Goal: Information Seeking & Learning: Learn about a topic

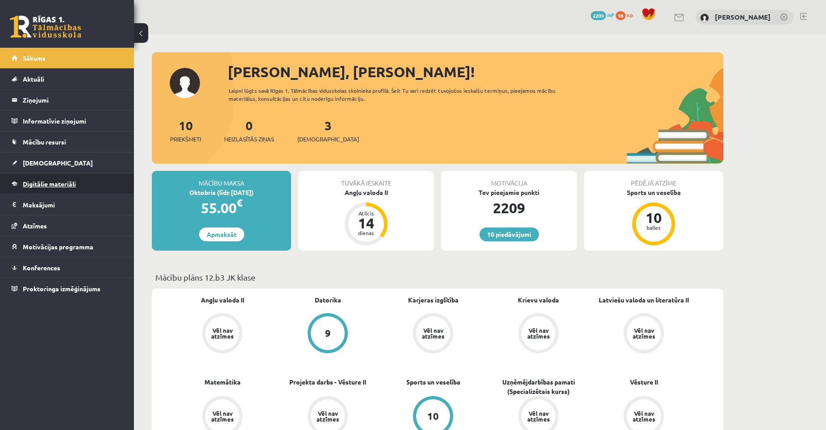
click at [66, 185] on span "Digitālie materiāli" at bounding box center [49, 184] width 53 height 8
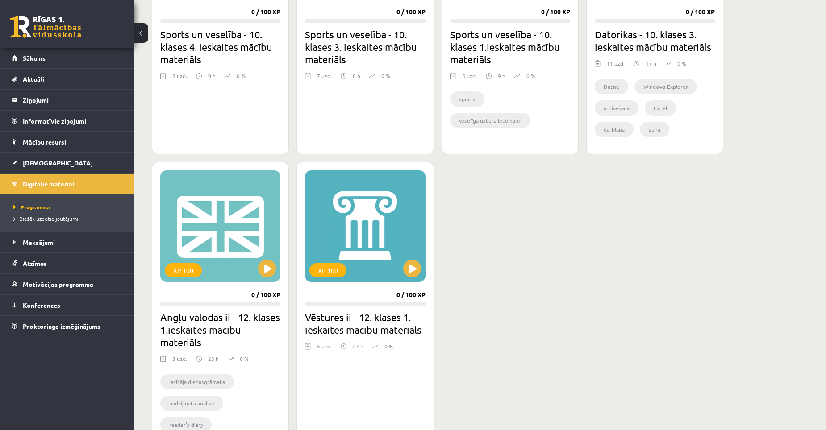
scroll to position [669, 0]
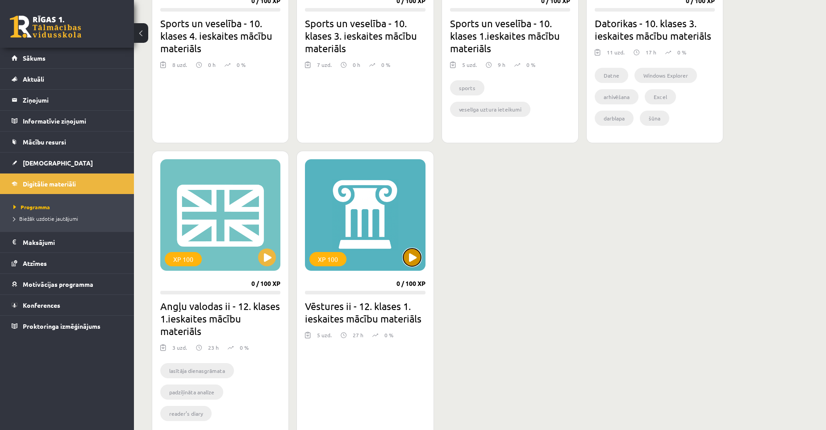
click at [410, 257] on button at bounding box center [412, 258] width 18 height 18
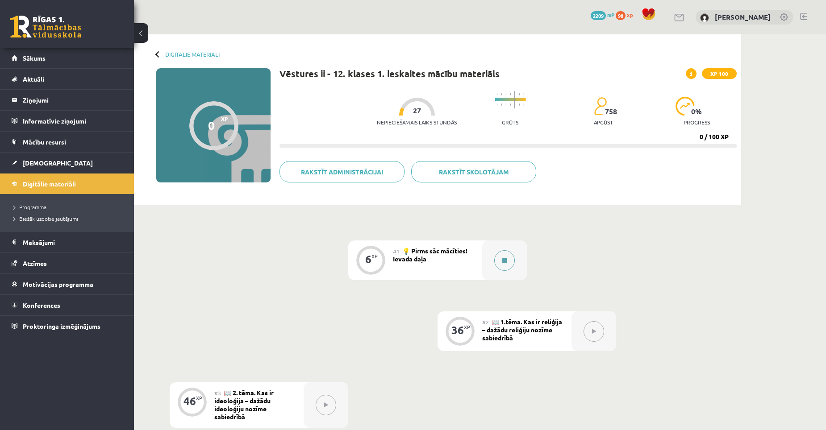
click at [507, 261] on button at bounding box center [504, 260] width 21 height 21
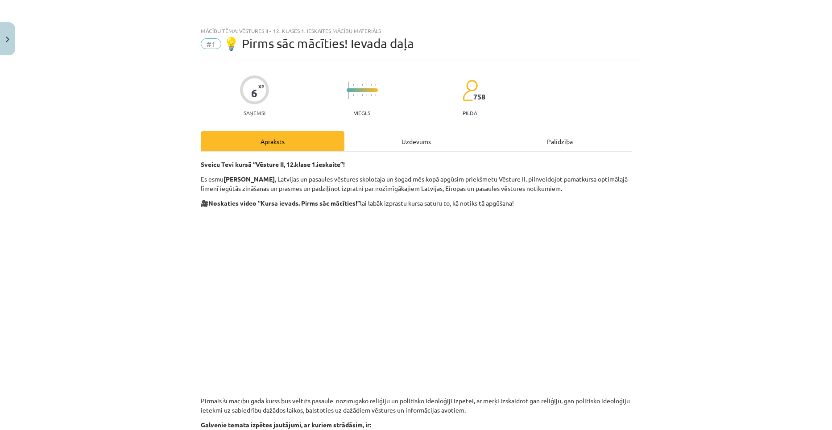
click at [586, 319] on p at bounding box center [416, 294] width 431 height 163
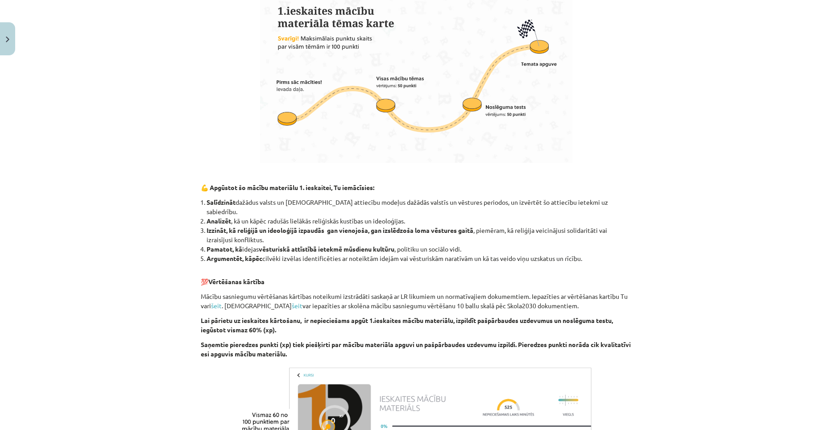
scroll to position [735, 0]
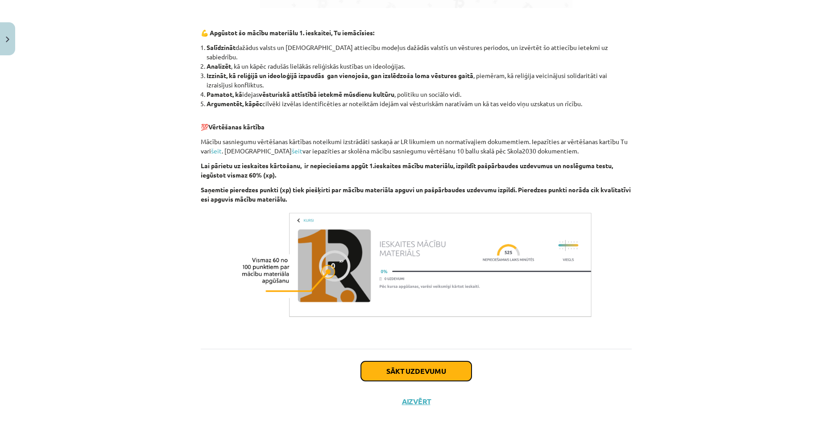
click at [432, 361] on button "Sākt uzdevumu" at bounding box center [416, 371] width 111 height 20
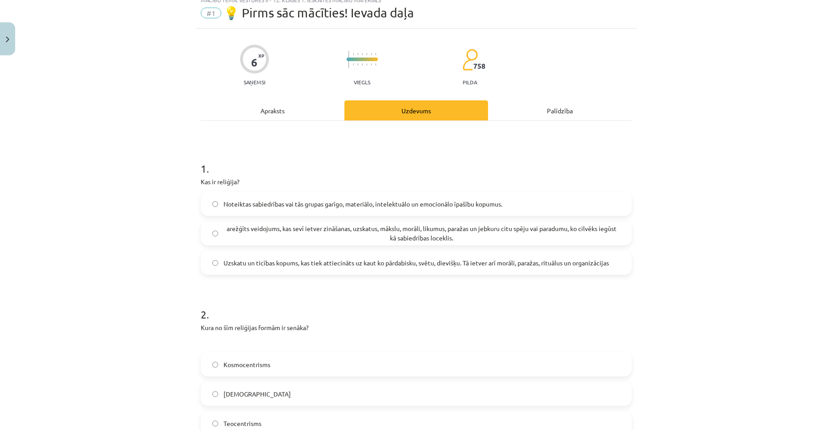
scroll to position [22, 0]
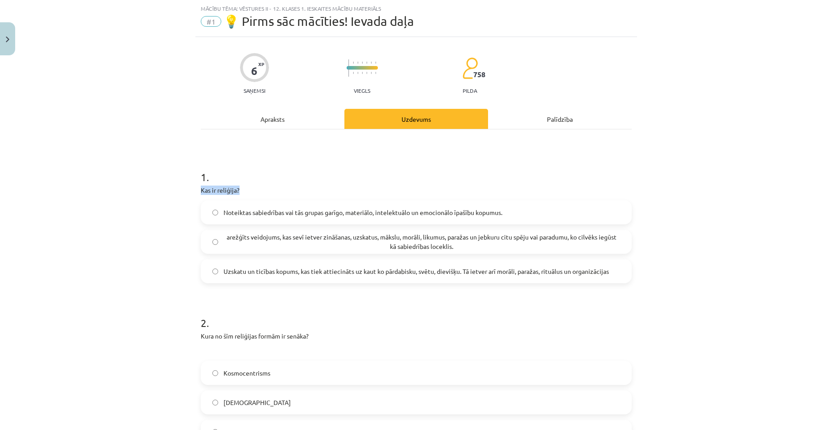
drag, startPoint x: 192, startPoint y: 189, endPoint x: 245, endPoint y: 188, distance: 53.1
click at [245, 188] on div "6 XP Saņemsi Viegls 758 pilda Apraksts Uzdevums Palīdzība 1 . Kas ir reliģija? …" at bounding box center [416, 398] width 442 height 723
drag, startPoint x: 245, startPoint y: 188, endPoint x: 229, endPoint y: 191, distance: 17.1
copy p "Kas ir reliģija?"
click at [216, 270] on label "Uzskatu un ticības kopums, kas tiek attiecināts uz kaut ko pārdabisku, svētu, d…" at bounding box center [416, 271] width 429 height 22
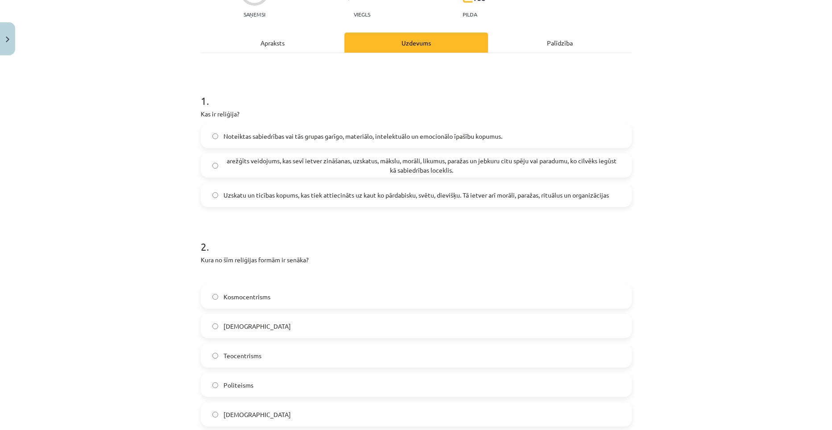
scroll to position [156, 0]
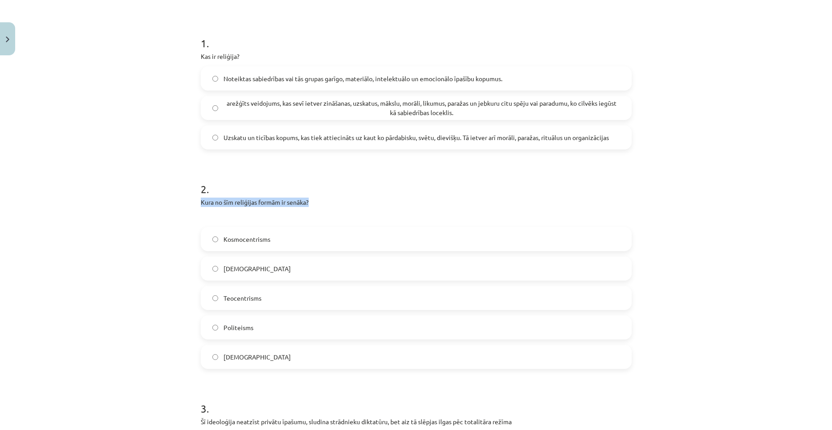
drag, startPoint x: 198, startPoint y: 202, endPoint x: 313, endPoint y: 204, distance: 115.6
click at [313, 204] on p "Kura no šīm reliģijas formām ir senāka?" at bounding box center [416, 202] width 431 height 9
drag, startPoint x: 313, startPoint y: 204, endPoint x: 292, endPoint y: 203, distance: 21.0
copy p "Kura no šīm reliģijas formām ir senāka?"
click at [195, 203] on div "6 XP Saņemsi Viegls 758 pilda Apraksts Uzdevums Palīdzība 1 . Kas ir reliģija? …" at bounding box center [416, 264] width 442 height 723
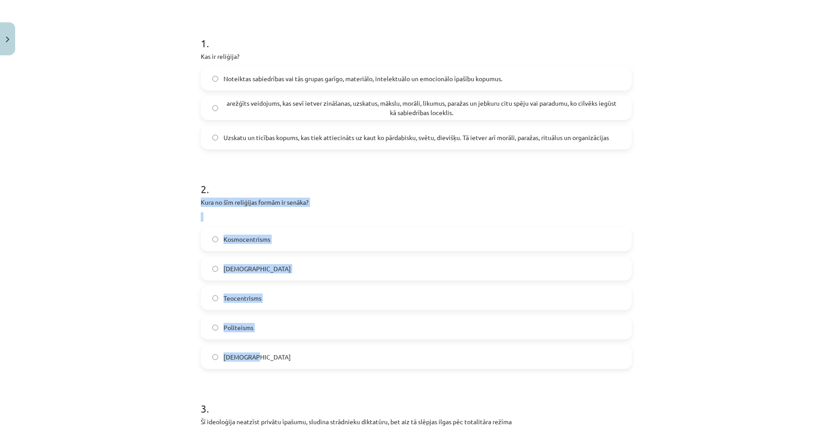
drag, startPoint x: 192, startPoint y: 204, endPoint x: 340, endPoint y: 350, distance: 207.7
click at [340, 350] on div "6 XP Saņemsi Viegls 758 pilda Apraksts Uzdevums Palīdzība 1 . Kas ir reliģija? …" at bounding box center [416, 264] width 442 height 723
copy div "Kura no šīm reliģijas formām ir senāka? [DEMOGRAPHIC_DATA] [DEMOGRAPHIC_DATA] T…"
click at [215, 329] on label "Politeisms" at bounding box center [416, 327] width 429 height 22
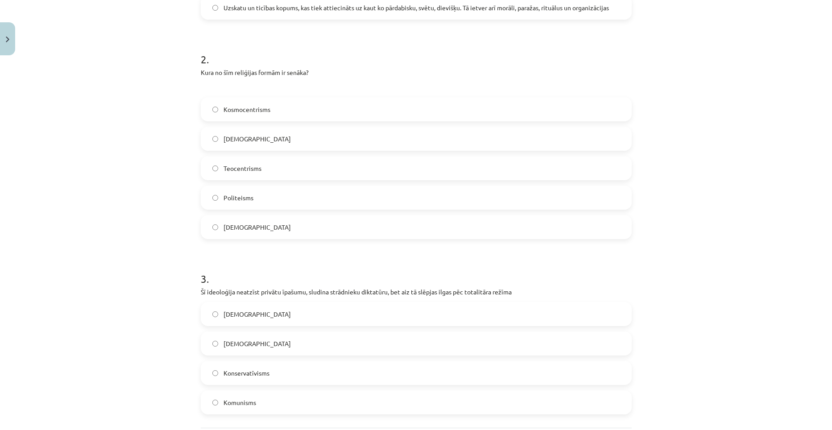
scroll to position [335, 0]
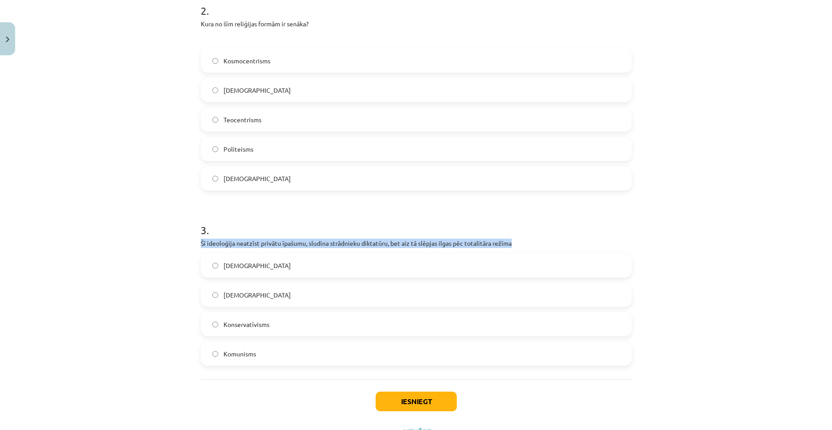
drag, startPoint x: 197, startPoint y: 244, endPoint x: 510, endPoint y: 242, distance: 313.3
click at [510, 242] on div "6 XP Saņemsi Viegls 758 pilda Apraksts Uzdevums Palīdzība 1 . Kas ir reliģija? …" at bounding box center [416, 86] width 442 height 723
drag, startPoint x: 510, startPoint y: 242, endPoint x: 449, endPoint y: 242, distance: 60.7
copy p "Šī ideoloģija neatzīst privātu īpašumu, sludina strādnieku diktatūru, bet aiz t…"
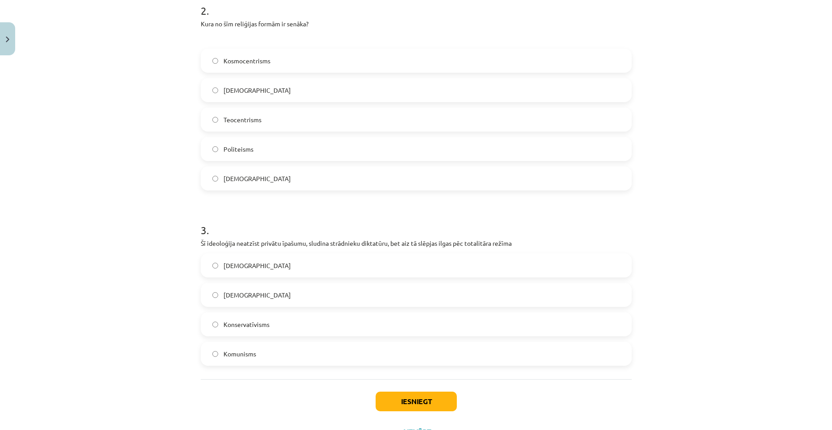
click at [697, 227] on div "Mācību tēma: Vēstures ii - 12. klases 1. ieskaites mācību materiāls #1 💡 Pirms …" at bounding box center [416, 215] width 832 height 430
click at [407, 401] on button "Iesniegt" at bounding box center [416, 402] width 81 height 20
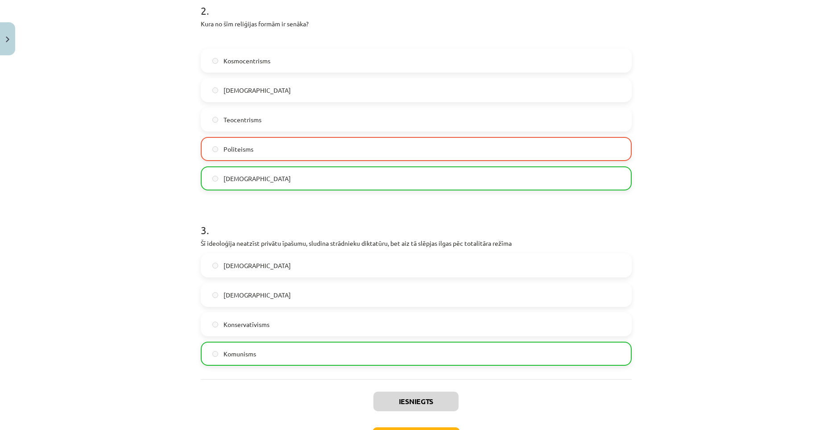
click at [133, 284] on div "Mācību tēma: Vēstures ii - 12. klases 1. ieskaites mācību materiāls #1 💡 Pirms …" at bounding box center [416, 215] width 832 height 430
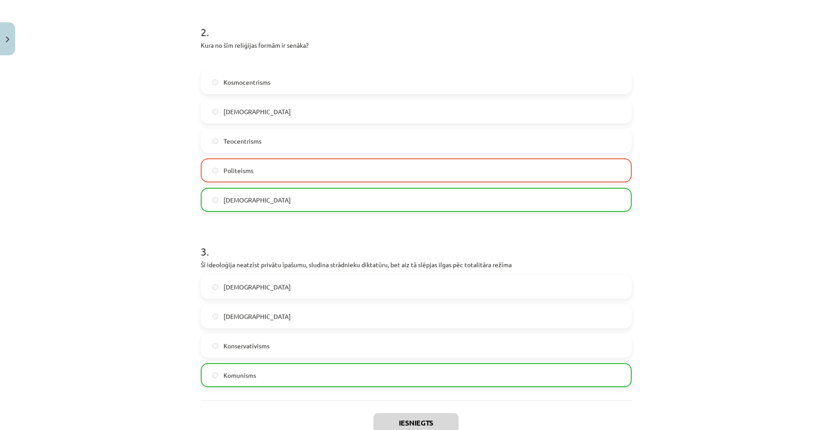
scroll to position [403, 0]
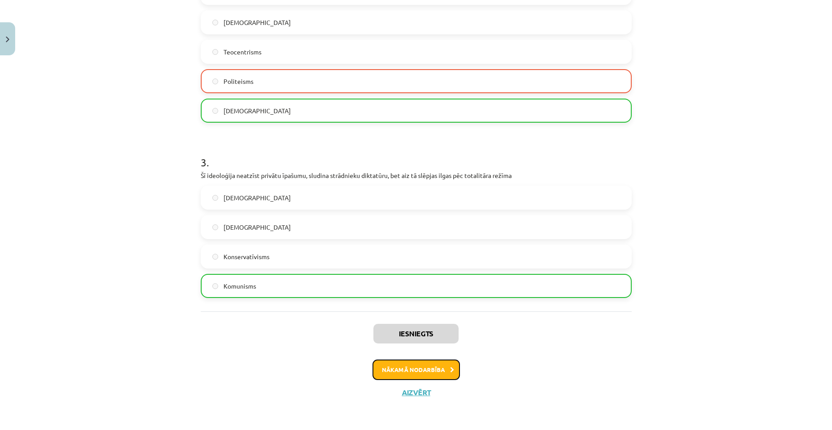
click at [400, 369] on button "Nākamā nodarbība" at bounding box center [416, 370] width 87 height 21
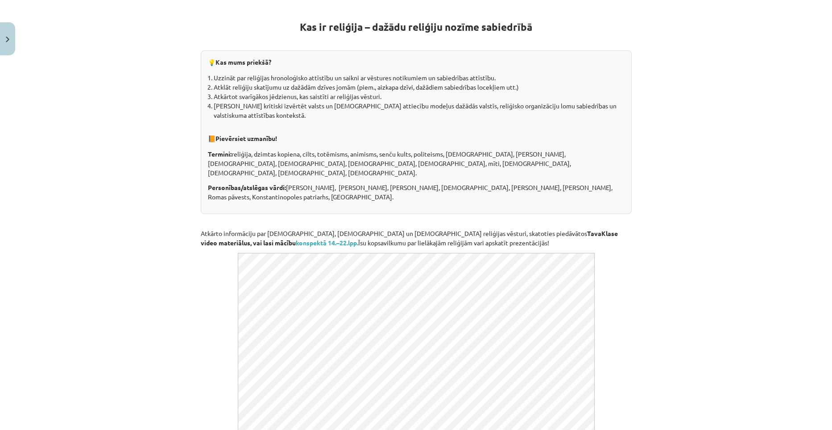
scroll to position [179, 0]
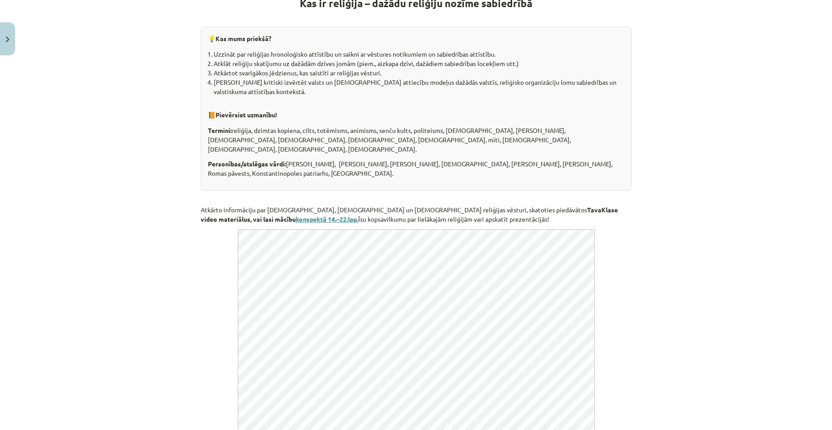
click at [358, 215] on b "konspektā 14.–22.lpp." at bounding box center [327, 219] width 62 height 8
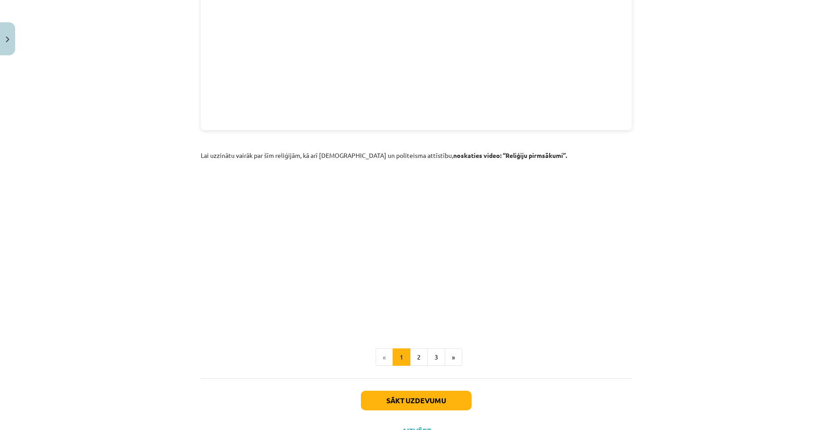
scroll to position [1205, 0]
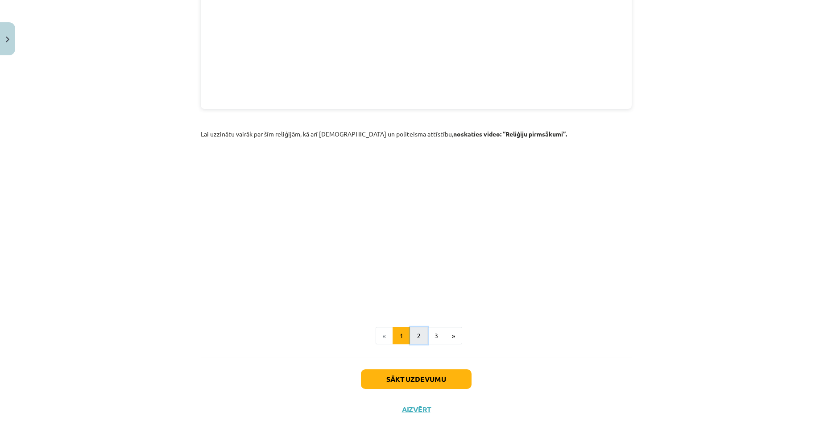
click at [414, 328] on button "2" at bounding box center [419, 336] width 18 height 18
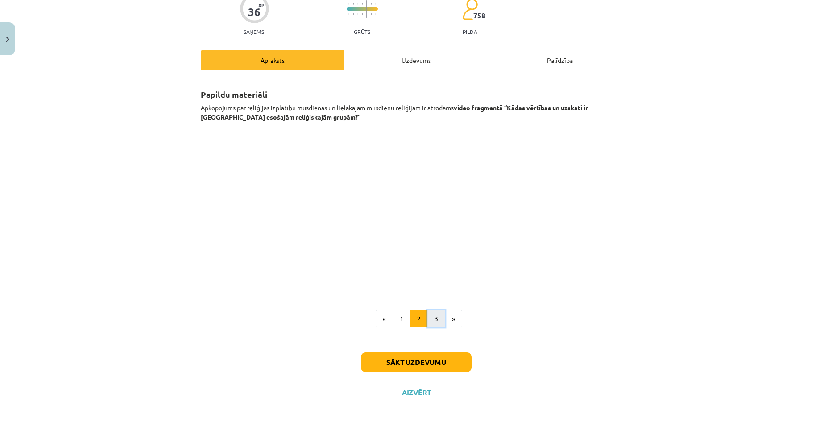
click at [430, 322] on button "3" at bounding box center [437, 319] width 18 height 18
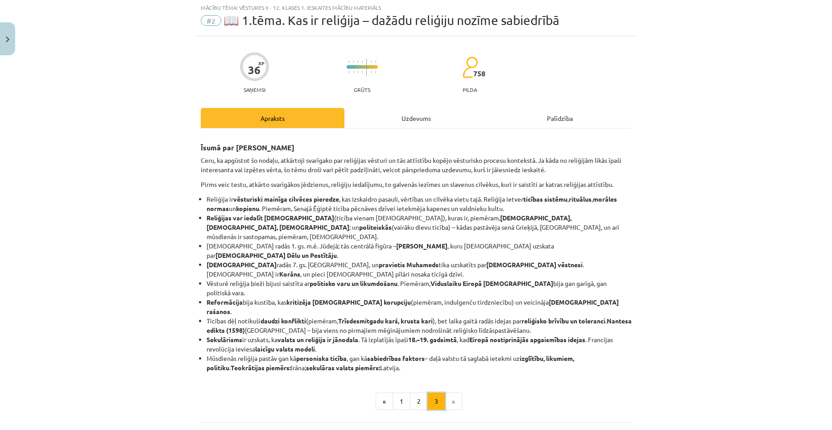
scroll to position [0, 0]
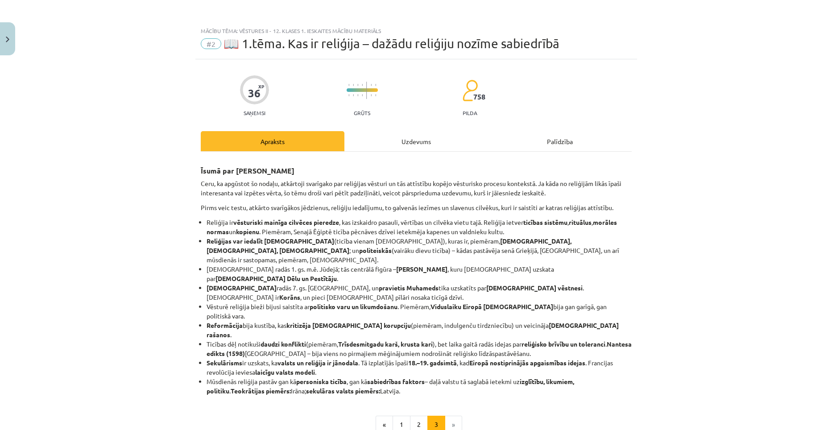
click at [407, 140] on div "Uzdevums" at bounding box center [417, 141] width 144 height 20
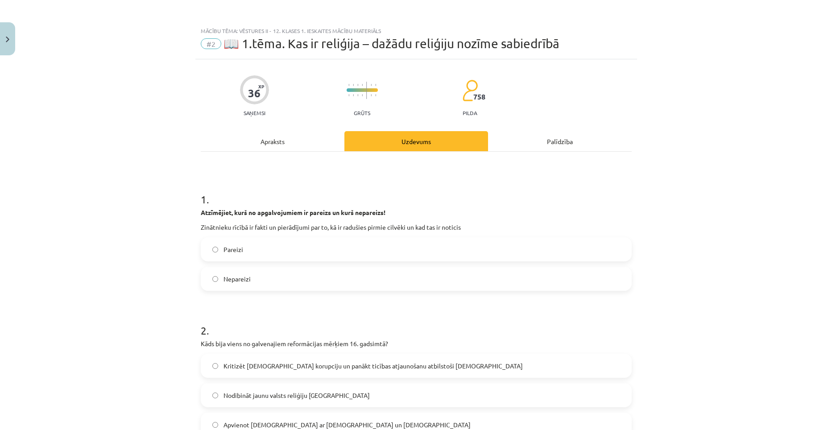
scroll to position [22, 0]
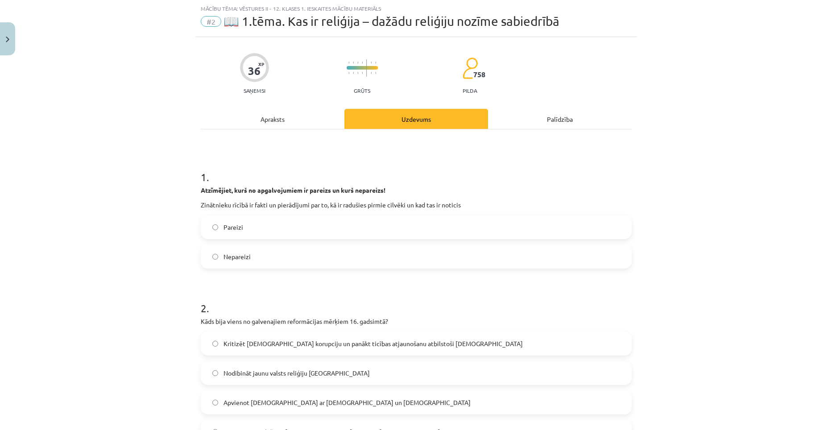
click at [263, 117] on div "Apraksts" at bounding box center [273, 119] width 144 height 20
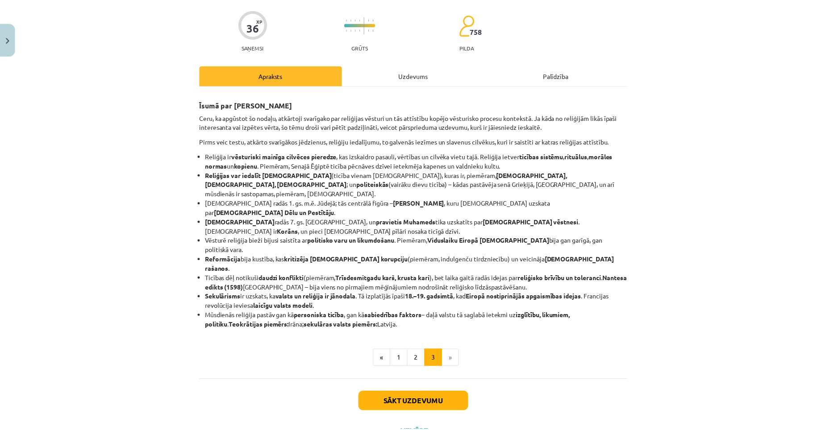
scroll to position [68, 0]
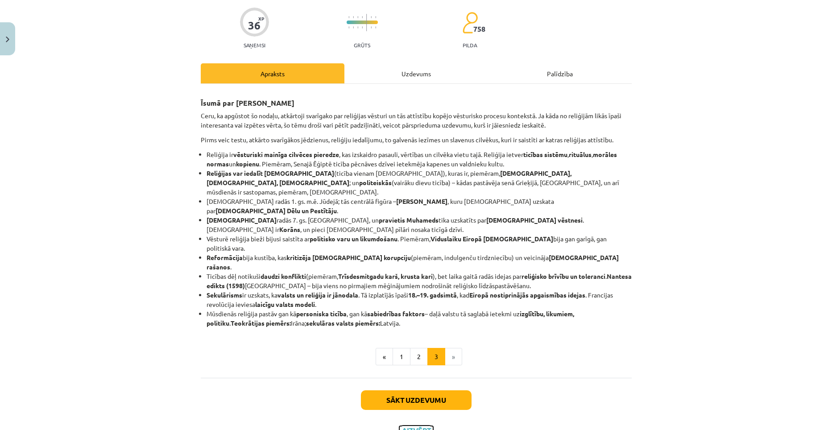
click at [405, 426] on button "Aizvērt" at bounding box center [416, 430] width 34 height 9
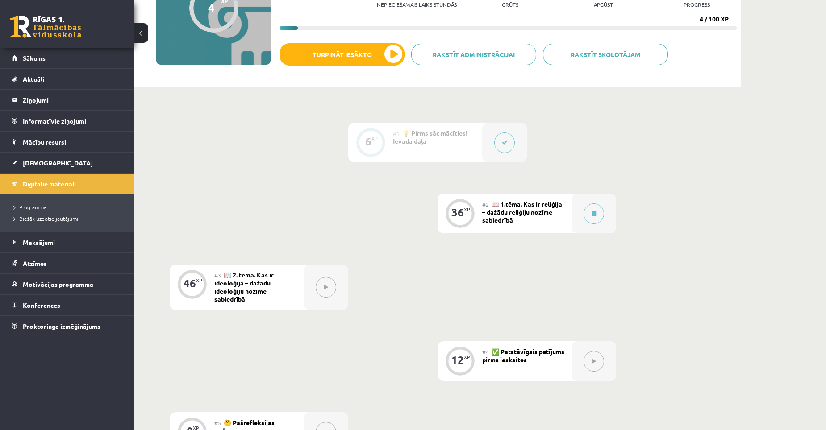
scroll to position [0, 0]
